Goal: Navigation & Orientation: Find specific page/section

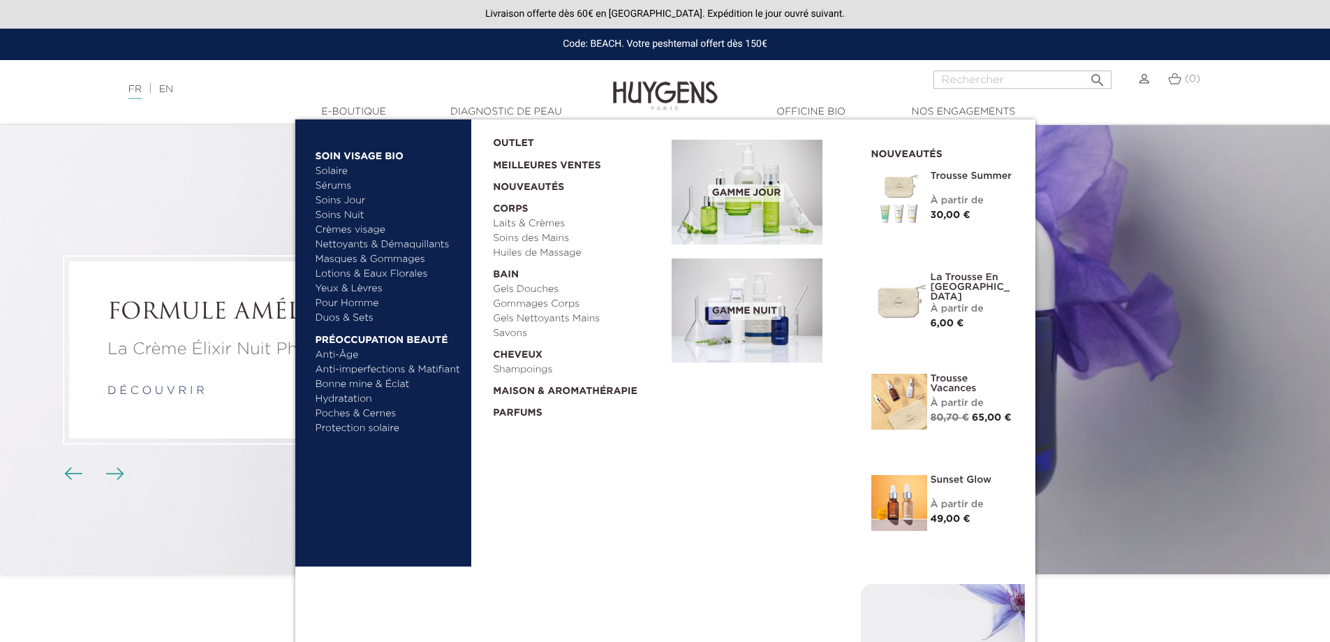
click at [342, 216] on link "Soins Nuit" at bounding box center [382, 215] width 133 height 15
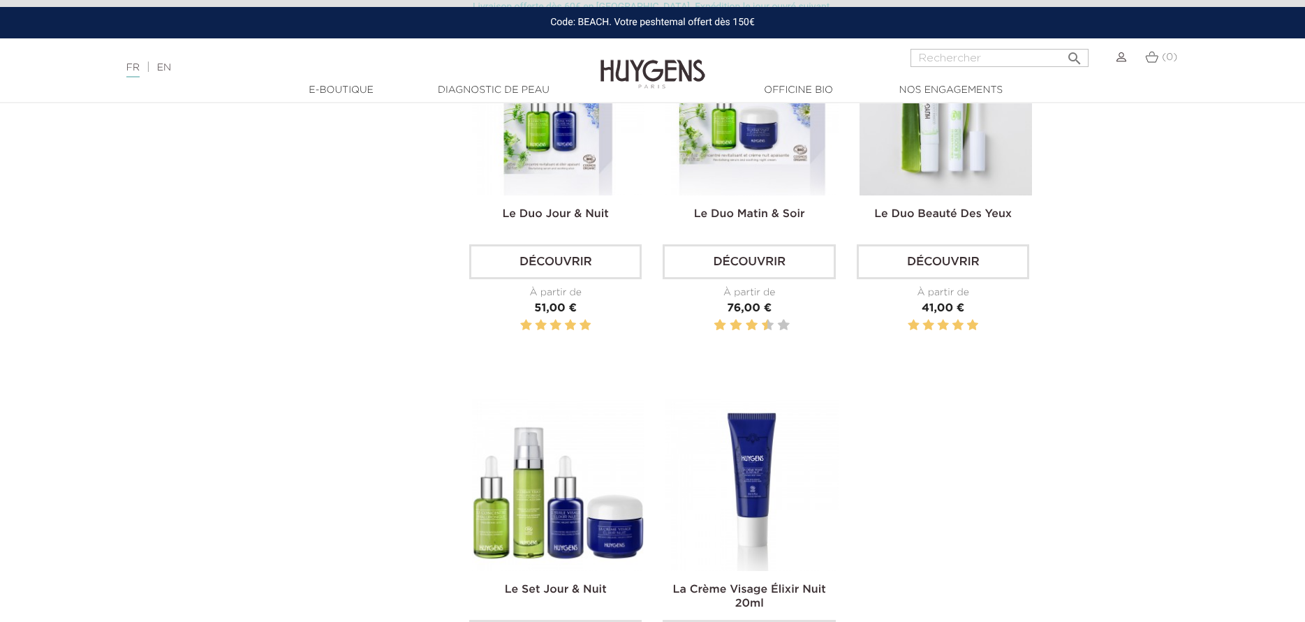
scroll to position [1536, 0]
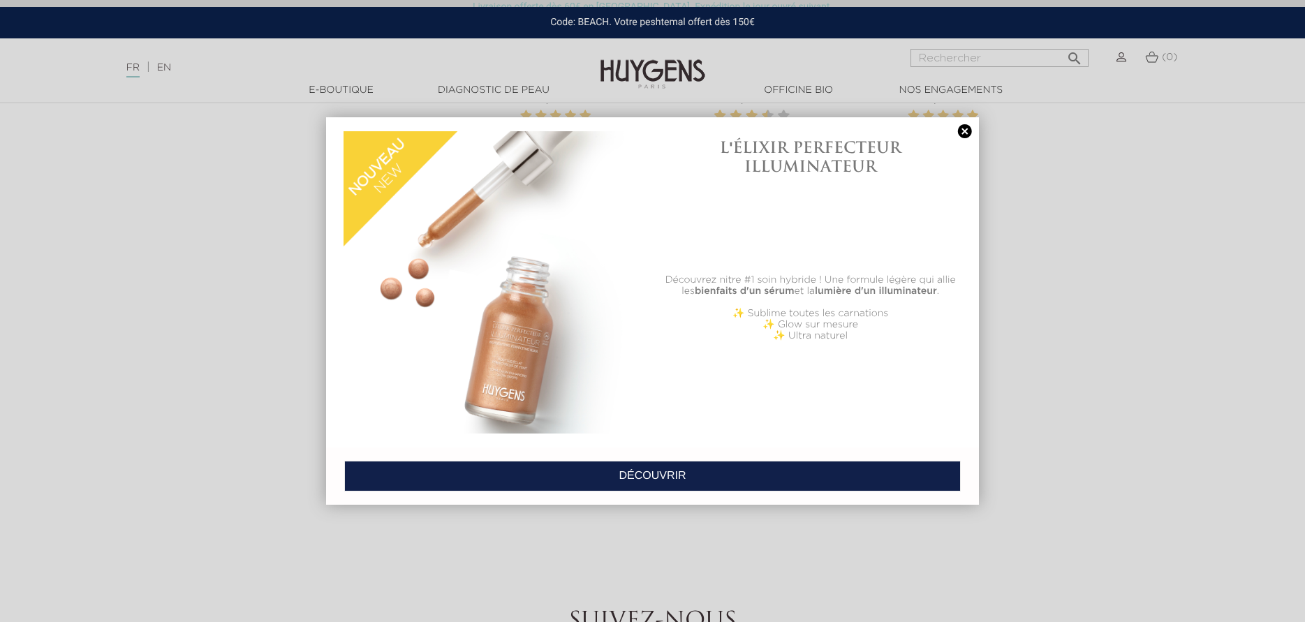
click at [968, 128] on link at bounding box center [965, 131] width 20 height 15
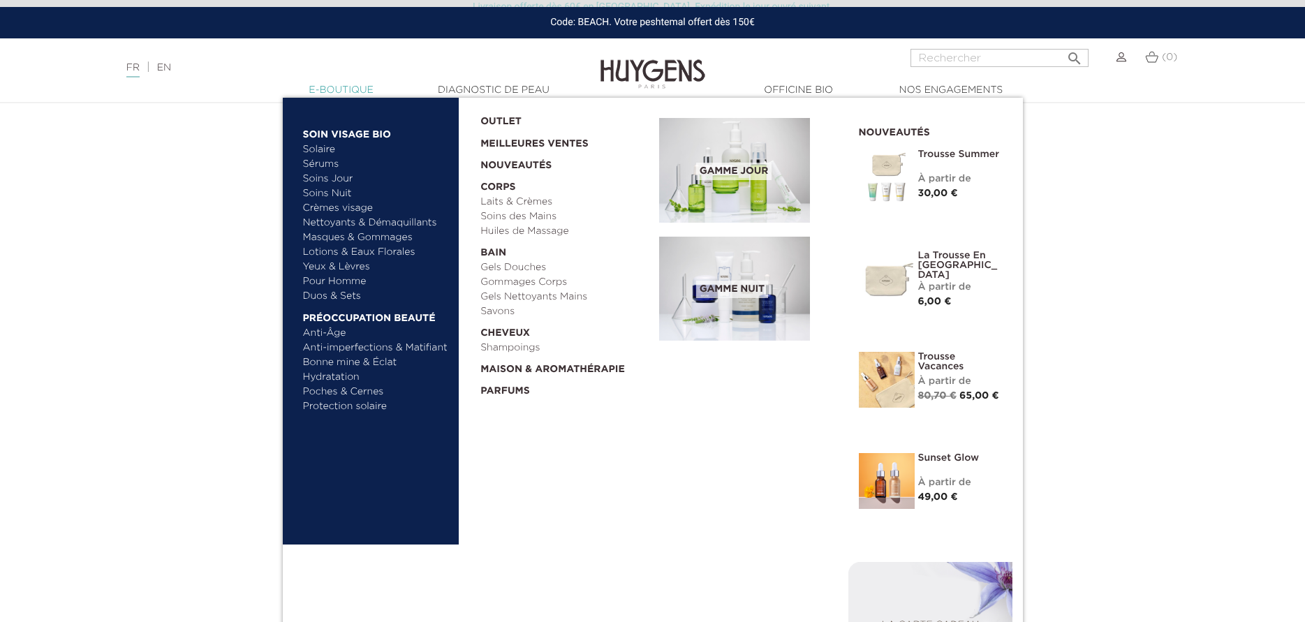
click at [348, 85] on link "  E-Boutique" at bounding box center [342, 90] width 140 height 15
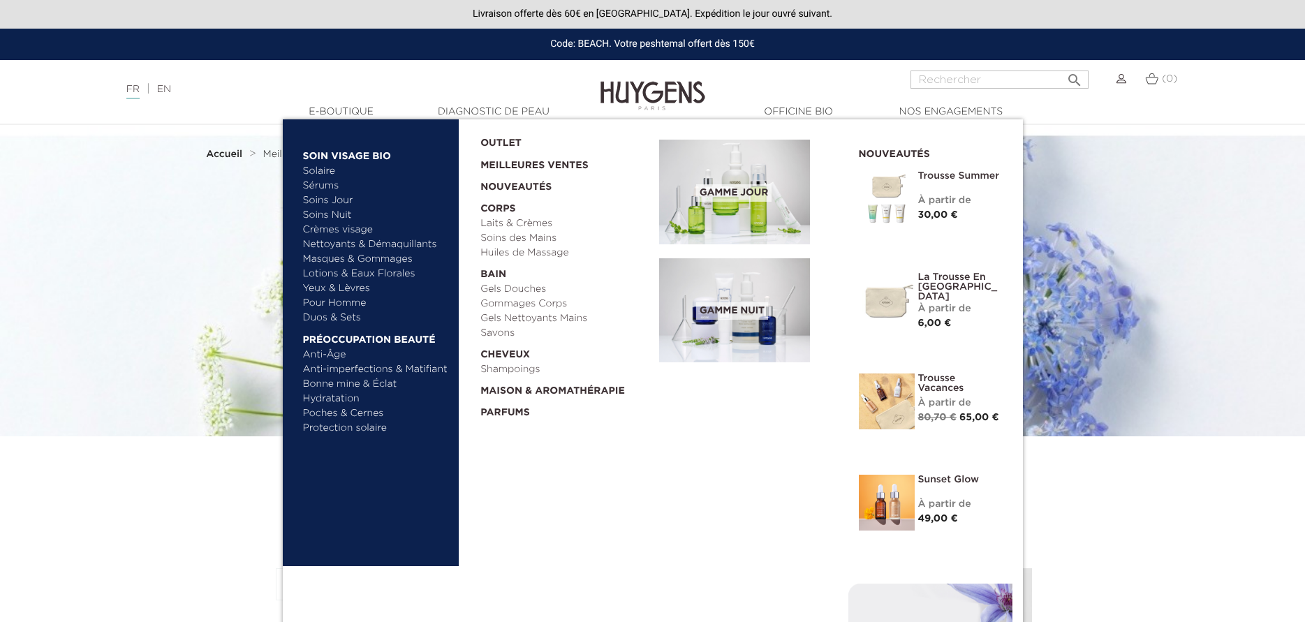
click at [315, 165] on link "Solaire" at bounding box center [376, 171] width 146 height 15
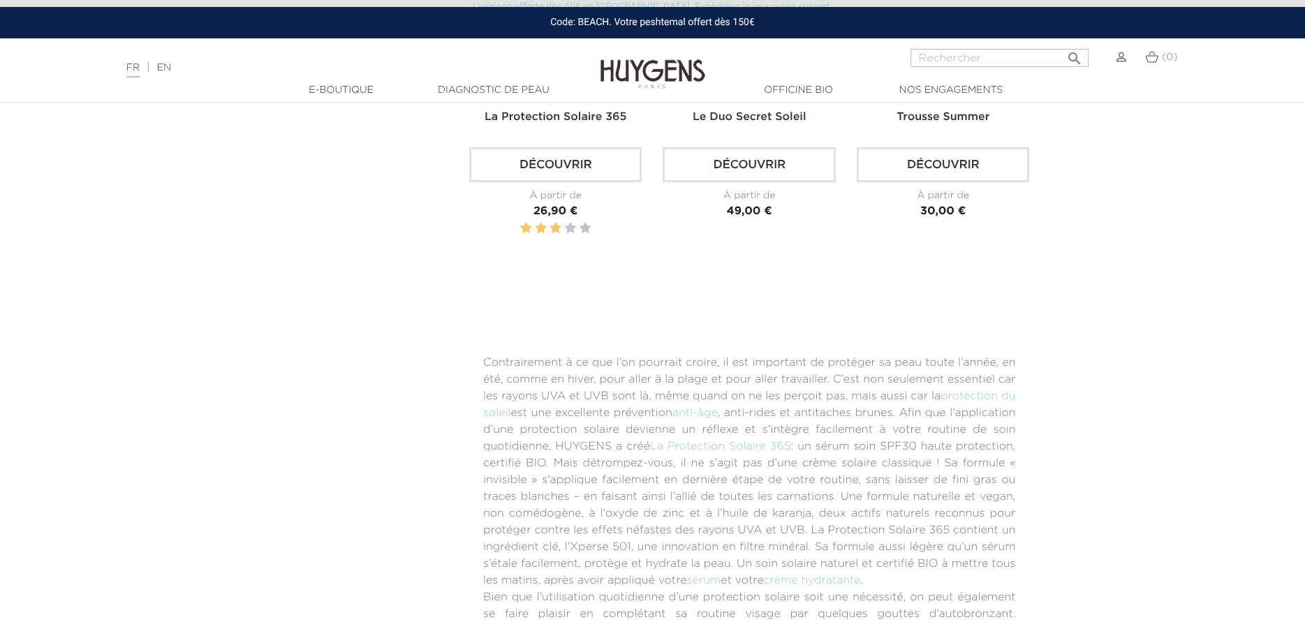
scroll to position [698, 0]
